Goal: Check status: Check status

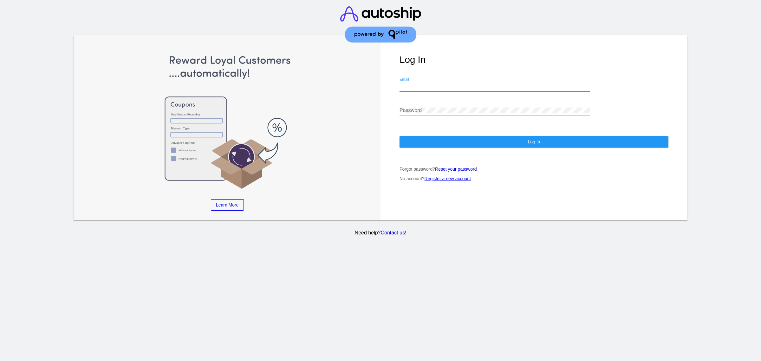
click at [497, 84] on input "Email" at bounding box center [494, 87] width 190 height 6
type input "[PERSON_NAME][EMAIL_ADDRESS][DOMAIN_NAME]"
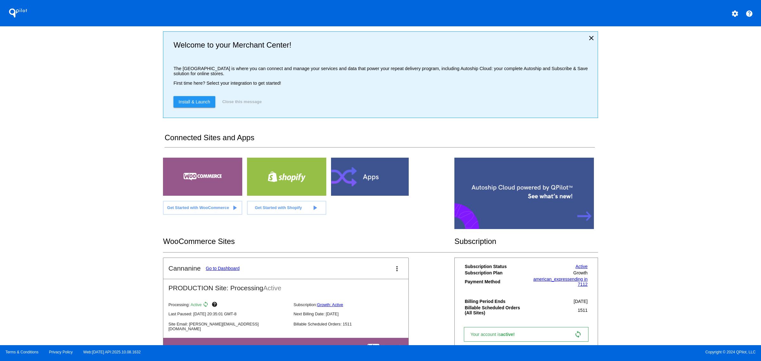
click at [225, 271] on link "Go to Dashboard" at bounding box center [223, 268] width 34 height 5
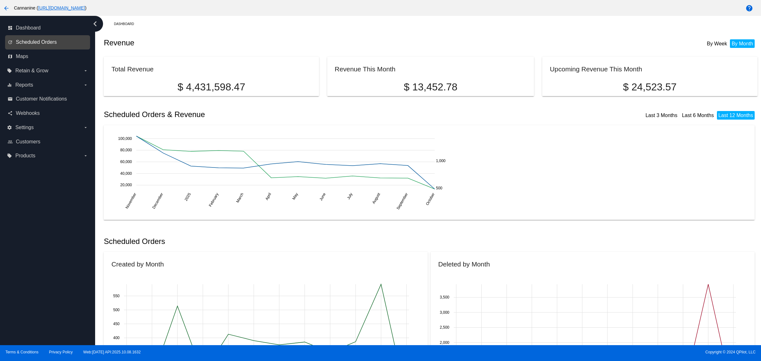
click at [34, 44] on span "Scheduled Orders" at bounding box center [36, 42] width 41 height 6
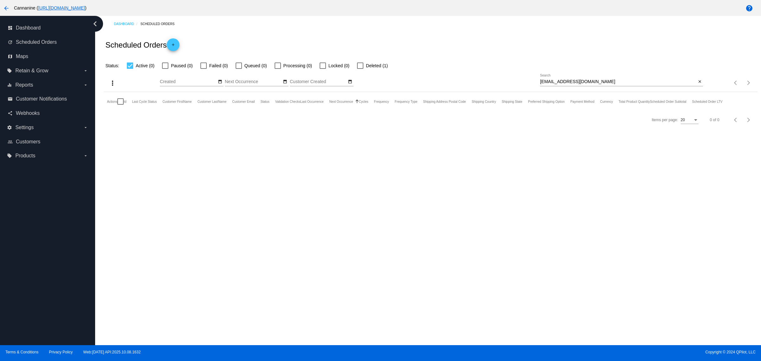
click at [605, 83] on input "[EMAIL_ADDRESS][DOMAIN_NAME]" at bounding box center [618, 81] width 156 height 5
paste input "[EMAIL_ADDRESS][DOMAIN_NAME]"
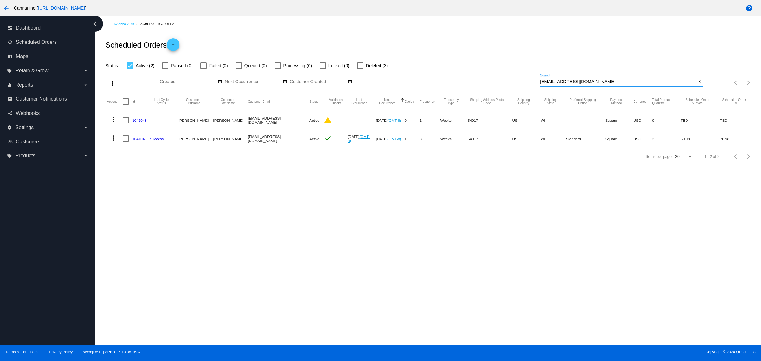
type input "[EMAIL_ADDRESS][DOMAIN_NAME]"
click at [133, 143] on mat-cell "1041049" at bounding box center [140, 138] width 17 height 18
copy link "1041049"
